Goal: Task Accomplishment & Management: Manage account settings

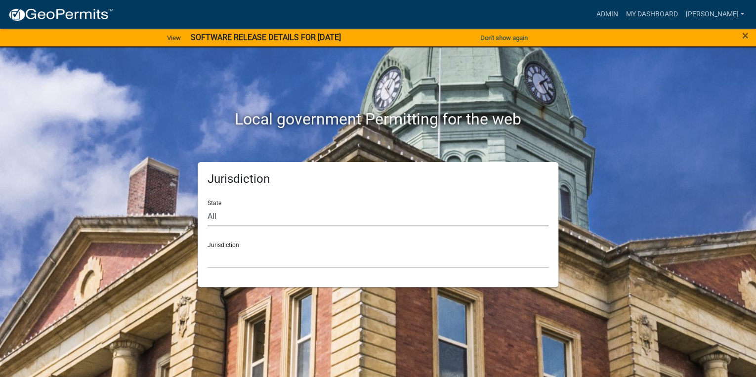
drag, startPoint x: 247, startPoint y: 218, endPoint x: 247, endPoint y: 211, distance: 7.4
click at [247, 215] on select "All [US_STATE] [US_STATE] [US_STATE] [US_STATE] [US_STATE] [US_STATE] [US_STATE…" at bounding box center [378, 216] width 341 height 20
click at [622, 11] on link "Admin" at bounding box center [607, 14] width 30 height 19
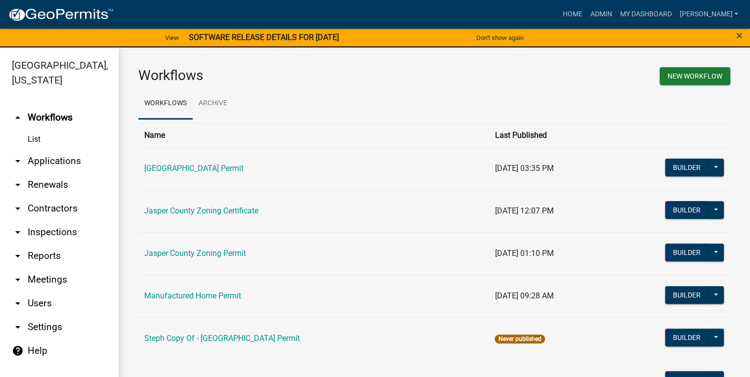
click at [40, 164] on link "arrow_drop_down Applications" at bounding box center [59, 161] width 119 height 24
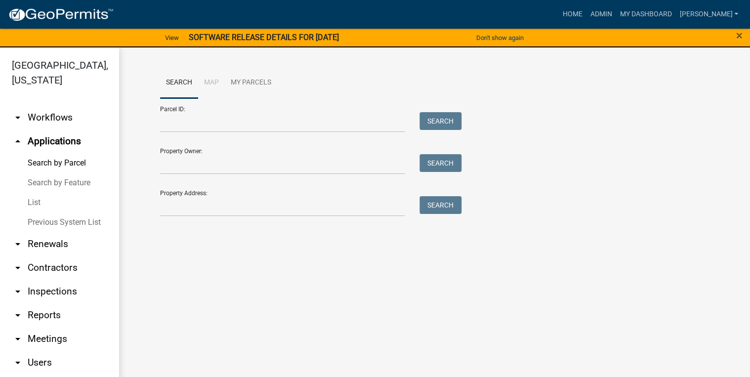
click at [41, 202] on link "List" at bounding box center [59, 203] width 119 height 20
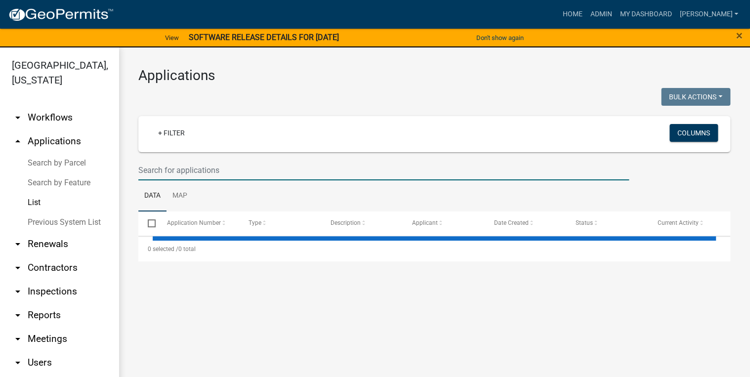
click at [152, 169] on input "text" at bounding box center [383, 170] width 491 height 20
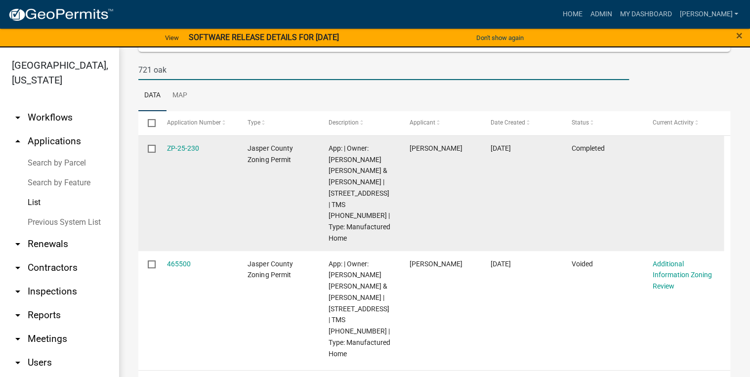
scroll to position [103, 0]
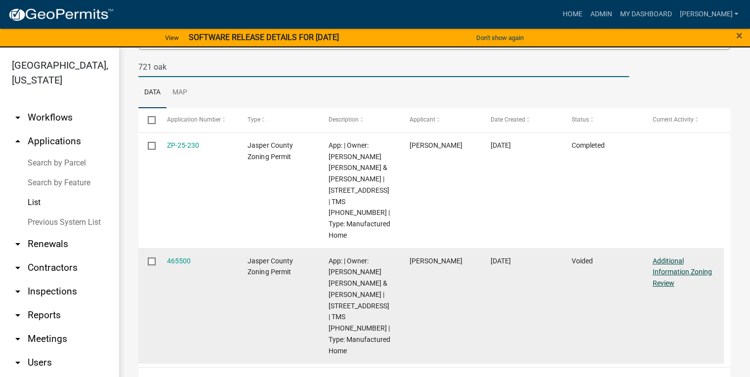
type input "721 oak"
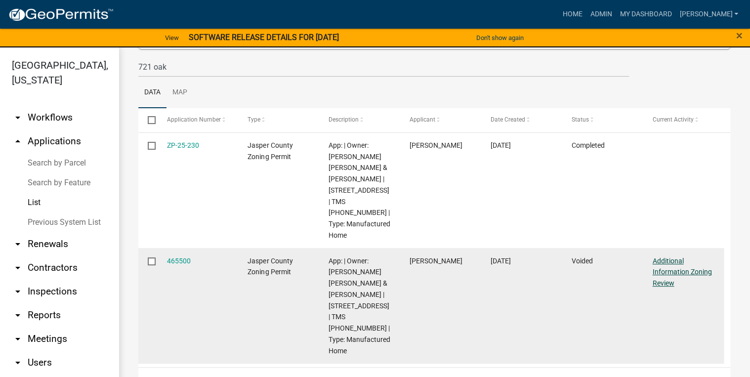
click at [676, 262] on link "Additional Information Zoning Review" at bounding box center [681, 272] width 59 height 31
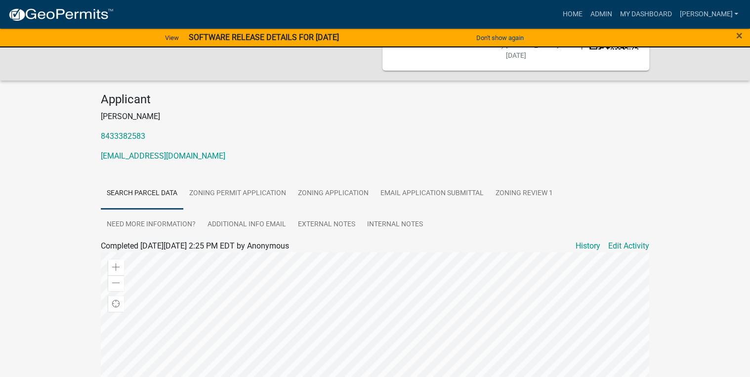
scroll to position [79, 0]
click at [522, 179] on link "Zoning Review 1" at bounding box center [524, 194] width 69 height 32
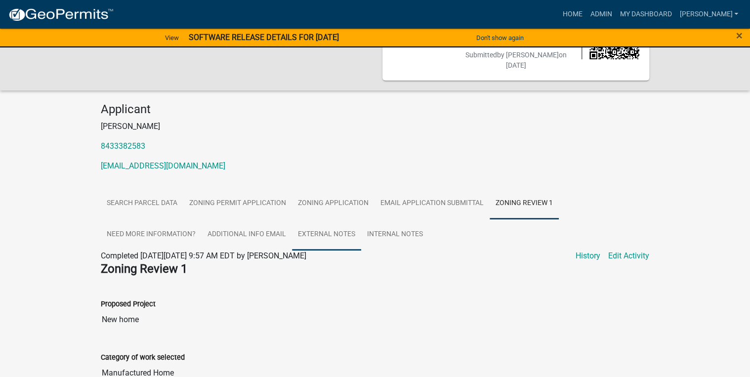
scroll to position [0, 0]
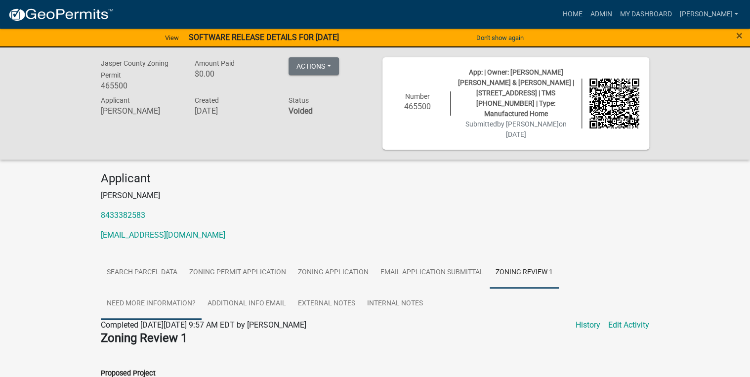
click at [150, 288] on link "Need More Information?" at bounding box center [151, 304] width 101 height 32
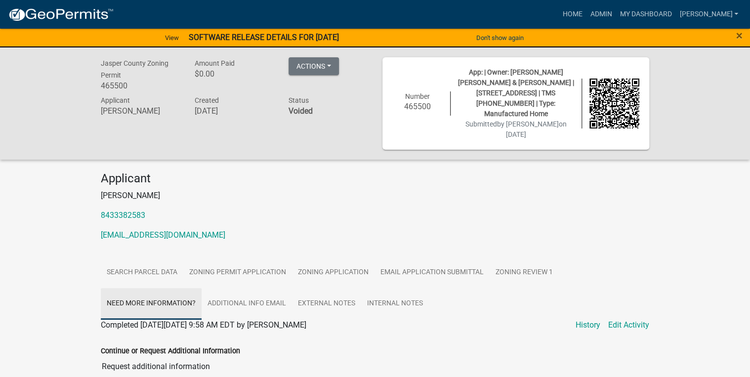
scroll to position [158, 0]
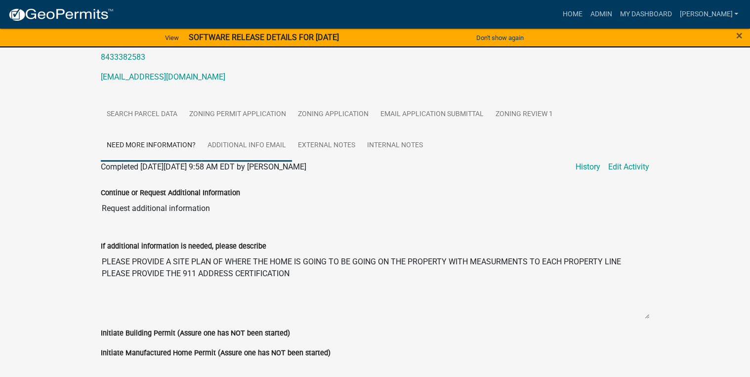
click at [242, 130] on link "Additional info email" at bounding box center [247, 146] width 90 height 32
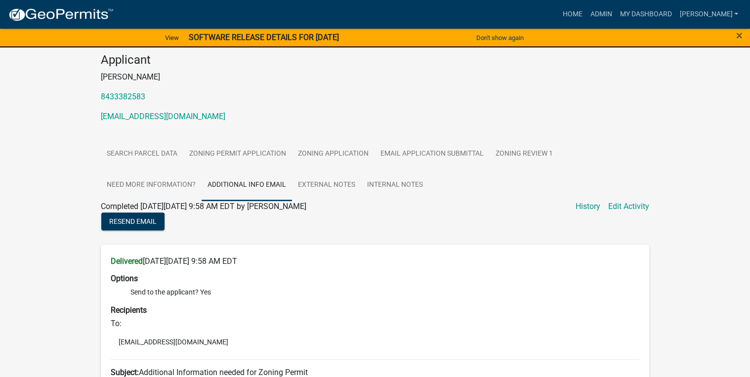
scroll to position [119, 0]
click at [343, 170] on link "External Notes" at bounding box center [326, 186] width 69 height 32
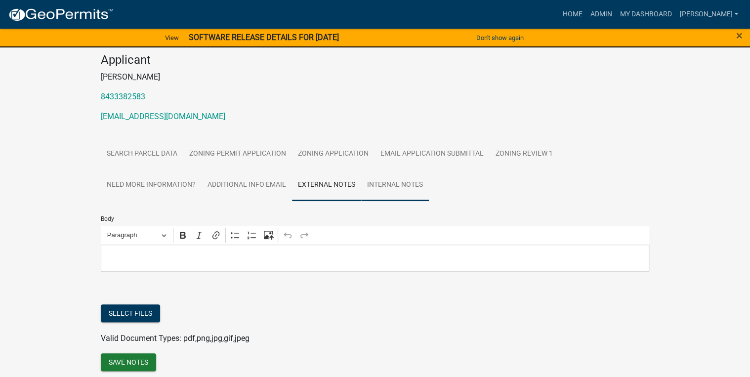
click at [408, 170] on link "Internal Notes" at bounding box center [395, 186] width 68 height 32
click at [350, 170] on link "External Notes" at bounding box center [326, 186] width 69 height 32
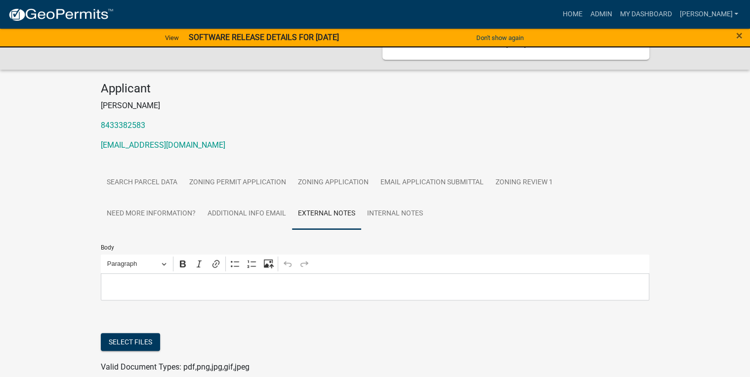
scroll to position [18, 0]
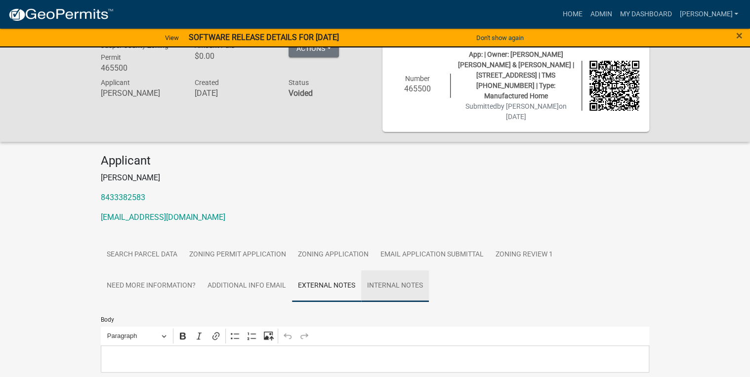
click at [415, 270] on link "Internal Notes" at bounding box center [395, 286] width 68 height 32
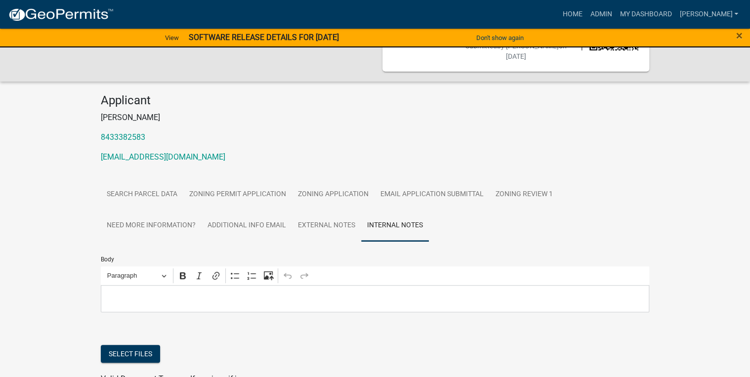
scroll to position [136, 0]
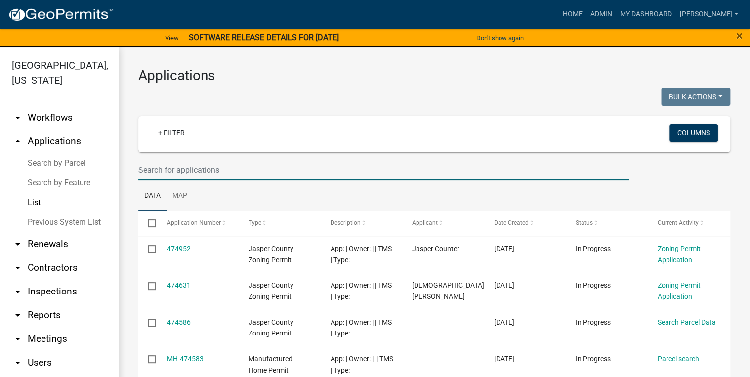
drag, startPoint x: 165, startPoint y: 174, endPoint x: 152, endPoint y: 163, distance: 17.5
click at [165, 174] on input "text" at bounding box center [383, 170] width 491 height 20
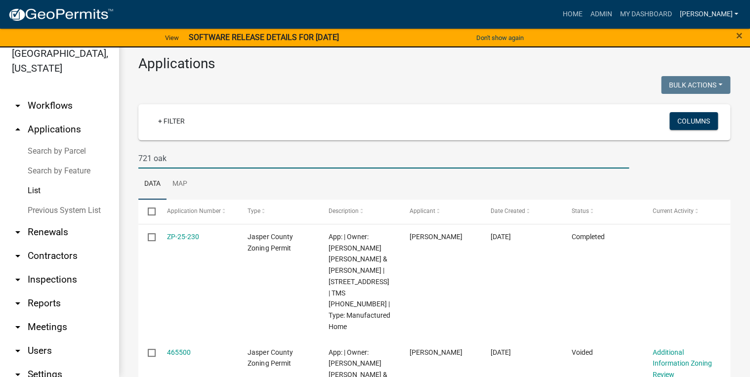
type input "721 oak"
click at [721, 14] on link "[PERSON_NAME]" at bounding box center [709, 14] width 67 height 19
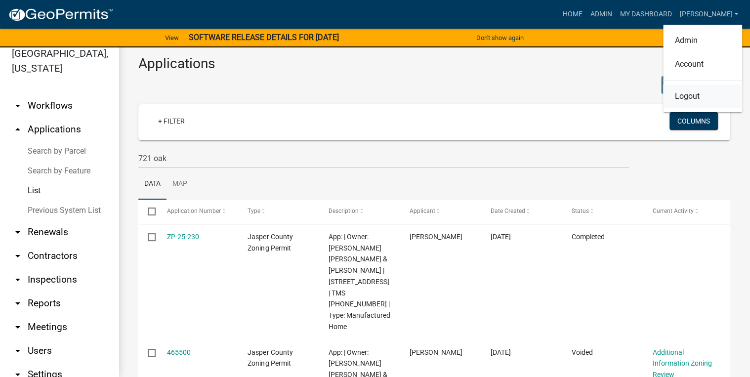
click at [697, 92] on link "Logout" at bounding box center [702, 97] width 79 height 24
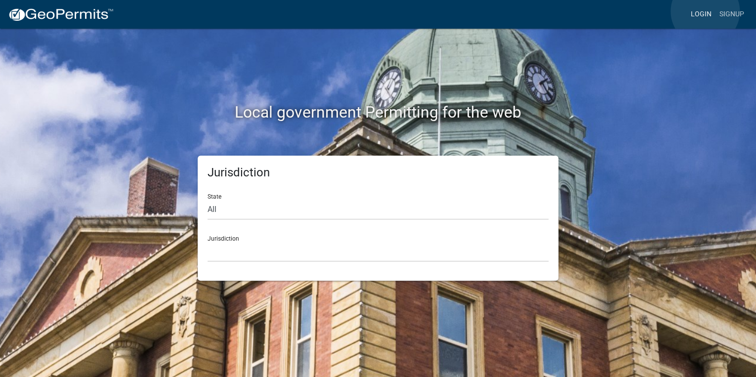
click at [705, 12] on link "Login" at bounding box center [701, 14] width 29 height 19
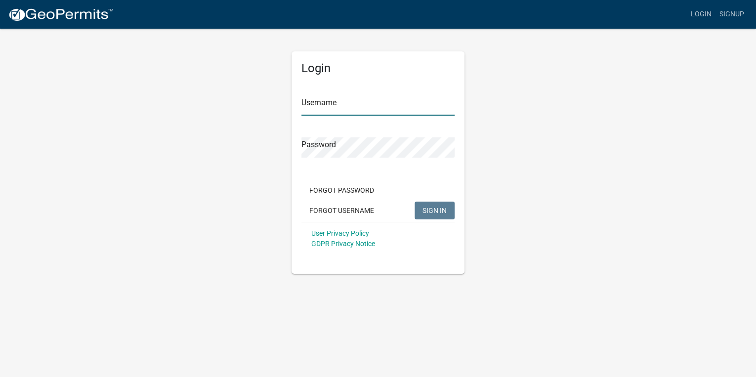
click at [321, 112] on input "Username" at bounding box center [377, 105] width 153 height 20
